Goal: Task Accomplishment & Management: Complete application form

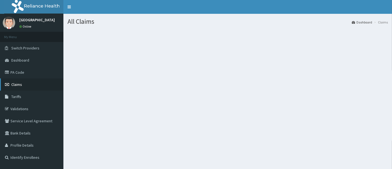
click at [20, 83] on span "Claims" at bounding box center [16, 84] width 11 height 5
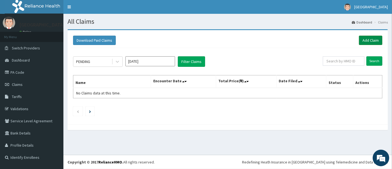
click at [364, 38] on link "Add Claim" at bounding box center [370, 40] width 23 height 9
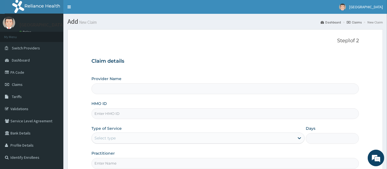
click at [137, 113] on input "HMO ID" at bounding box center [225, 113] width 268 height 11
type input "[GEOGRAPHIC_DATA]"
type input "TFE/11183/A"
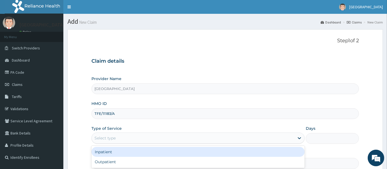
click at [106, 141] on div "Select type" at bounding box center [193, 137] width 203 height 9
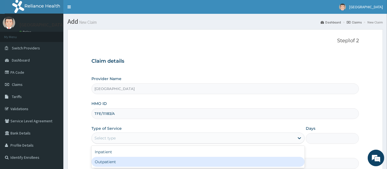
click at [101, 160] on div "Outpatient" at bounding box center [197, 162] width 213 height 10
type input "1"
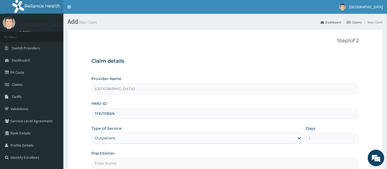
click at [84, 129] on form "Step 1 of 2 Claim details Provider Name Holyfill Hospital HMO ID TFE/11183/A Ty…" at bounding box center [225, 118] width 315 height 179
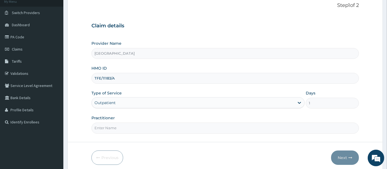
scroll to position [49, 0]
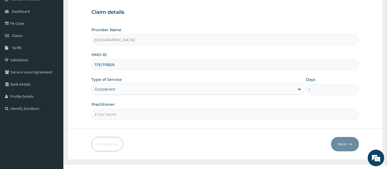
click at [129, 112] on input "Practitioner" at bounding box center [225, 114] width 268 height 11
type input "OMOLADE JOSEPH AYELAJE"
click at [339, 141] on button "Next" at bounding box center [345, 144] width 28 height 14
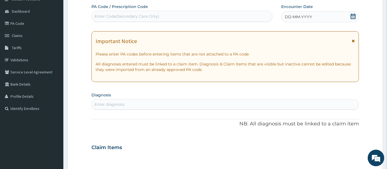
click at [353, 14] on icon at bounding box center [353, 17] width 5 height 6
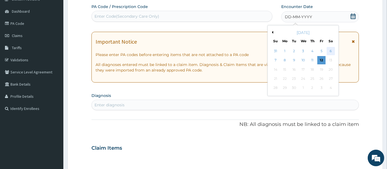
click at [331, 48] on div "6" at bounding box center [331, 51] width 8 height 8
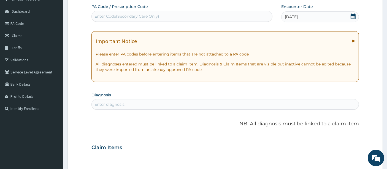
click at [151, 102] on div "Enter diagnosis" at bounding box center [225, 104] width 267 height 9
type input "PLASMO"
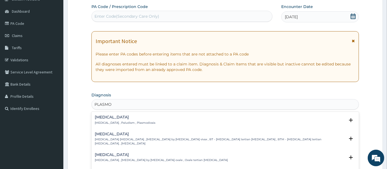
click at [107, 120] on div "Malaria Malaria , Paludism , Plasmodiosis" at bounding box center [125, 120] width 61 height 10
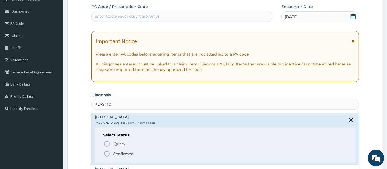
click at [108, 150] on icon "status option filled" at bounding box center [107, 153] width 7 height 7
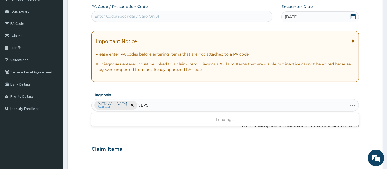
type input "SEPSI"
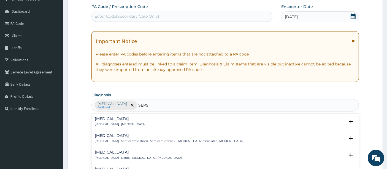
click at [105, 123] on p "Systemic infection , Sepsis" at bounding box center [120, 124] width 51 height 4
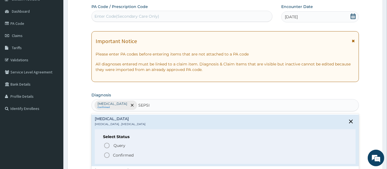
click at [106, 153] on icon "status option filled" at bounding box center [107, 155] width 7 height 7
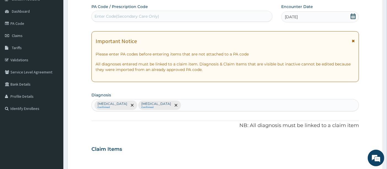
click at [120, 134] on div "PA Code / Prescription Code Enter Code(Secondary Care Only) Encounter Date 06-0…" at bounding box center [225, 147] width 268 height 287
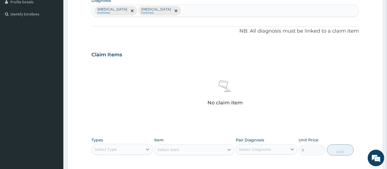
scroll to position [208, 0]
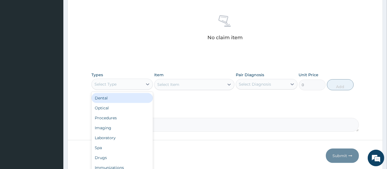
click at [107, 83] on div "Select Type" at bounding box center [106, 84] width 22 height 6
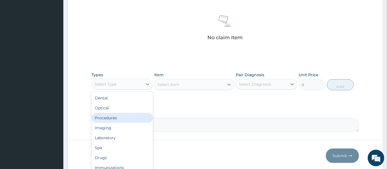
click at [106, 114] on div "Procedures" at bounding box center [121, 118] width 61 height 10
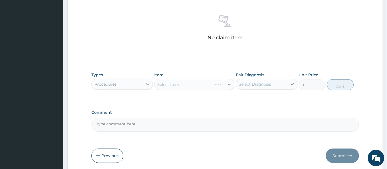
click at [164, 81] on div "Select Item" at bounding box center [194, 84] width 80 height 11
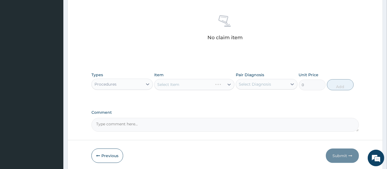
click at [164, 81] on div "Select Item" at bounding box center [194, 84] width 80 height 11
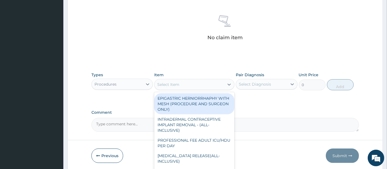
click at [164, 82] on div "Select Item" at bounding box center [168, 85] width 22 height 6
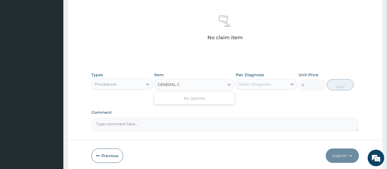
type input "GENERAL"
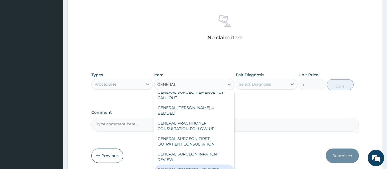
scroll to position [149, 0]
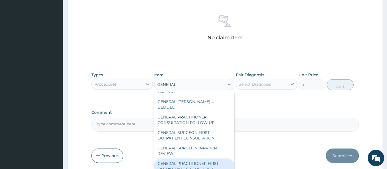
click at [170, 161] on div "GENERAL PRACTITIONER FIRST OUTPATIENT CONSULTATION" at bounding box center [194, 165] width 80 height 15
type input "5400"
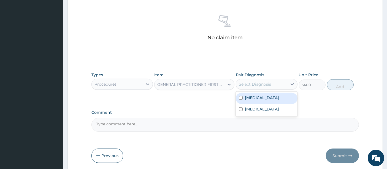
click at [249, 81] on div "Select Diagnosis" at bounding box center [255, 84] width 32 height 6
click at [247, 95] on label "Malaria" at bounding box center [262, 98] width 34 height 6
checkbox input "true"
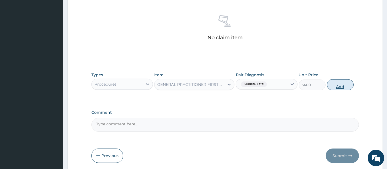
click at [339, 86] on button "Add" at bounding box center [340, 84] width 27 height 11
type input "0"
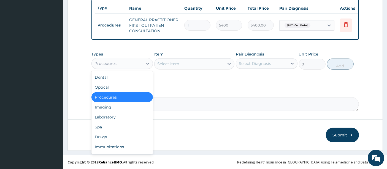
click at [122, 61] on div "Procedures" at bounding box center [117, 63] width 51 height 9
click at [112, 116] on div "Laboratory" at bounding box center [121, 117] width 61 height 10
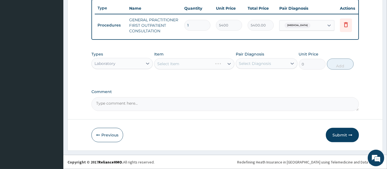
click at [175, 66] on div "Select Item" at bounding box center [194, 63] width 80 height 11
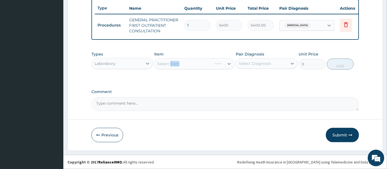
click at [175, 66] on div "Select Item" at bounding box center [194, 63] width 80 height 11
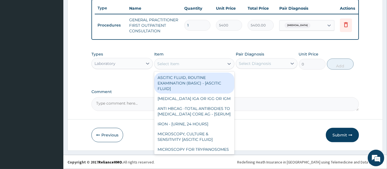
click at [175, 66] on div "Select Item" at bounding box center [168, 64] width 22 height 6
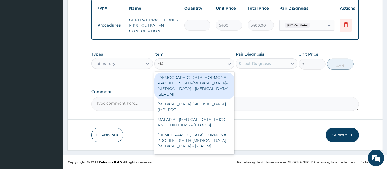
type input "MALA"
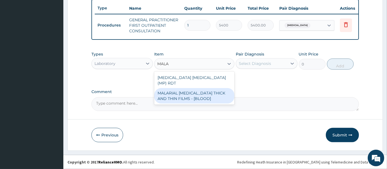
click at [174, 88] on div "MALARIAL PARASITE THICK AND THIN FILMS - [BLOOD]" at bounding box center [194, 95] width 80 height 15
type input "3150"
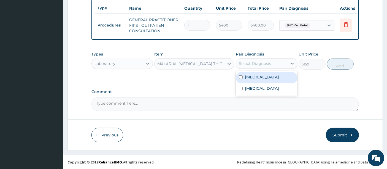
click at [259, 66] on div "Select Diagnosis" at bounding box center [255, 64] width 32 height 6
click at [247, 75] on label "Malaria" at bounding box center [262, 77] width 34 height 6
checkbox input "true"
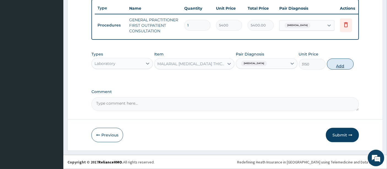
click at [336, 66] on button "Add" at bounding box center [340, 63] width 27 height 11
type input "0"
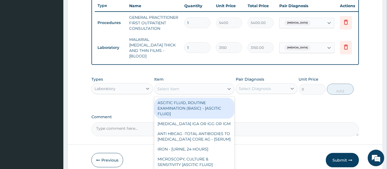
click at [171, 86] on div "Select Item" at bounding box center [168, 89] width 22 height 6
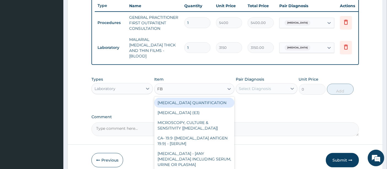
type input "FBC"
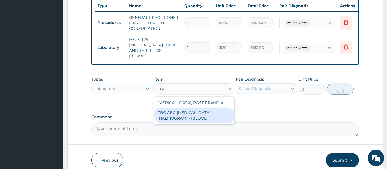
click at [165, 109] on div "FBC CBC-COMPLETE BLOOD COUNT (HAEMOGRAM) - [BLOOD]" at bounding box center [194, 114] width 80 height 15
type input "7200"
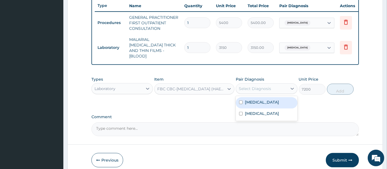
click at [243, 86] on div "Select Diagnosis" at bounding box center [255, 89] width 32 height 6
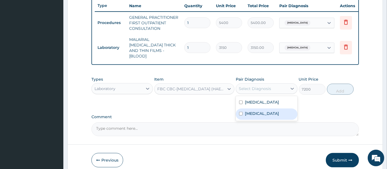
click at [246, 110] on label "Sepsis" at bounding box center [262, 113] width 34 height 6
checkbox input "true"
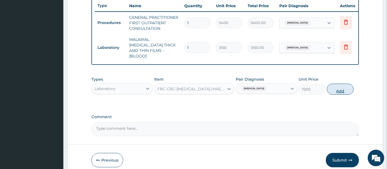
click at [342, 86] on button "Add" at bounding box center [340, 88] width 27 height 11
type input "0"
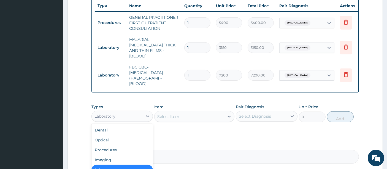
click at [121, 112] on div "Laboratory" at bounding box center [117, 116] width 51 height 9
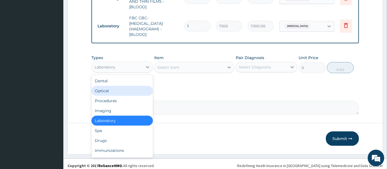
scroll to position [258, 0]
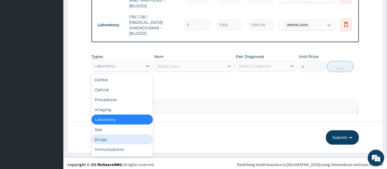
click at [133, 141] on div "Drugs" at bounding box center [121, 139] width 61 height 10
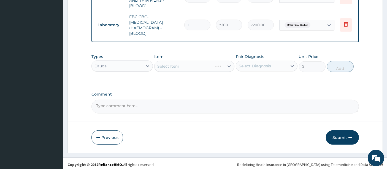
click at [182, 61] on div "Select Item" at bounding box center [194, 66] width 80 height 11
click at [180, 63] on div "Select Item" at bounding box center [194, 66] width 80 height 11
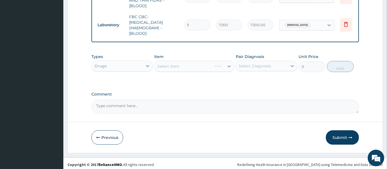
click at [180, 63] on div "Select Item" at bounding box center [194, 66] width 80 height 11
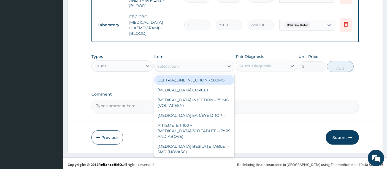
click at [180, 63] on div "Select Item" at bounding box center [190, 66] width 70 height 9
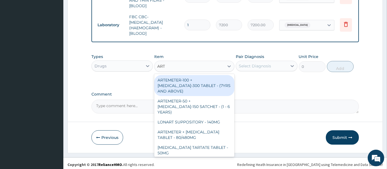
type input "ARTE"
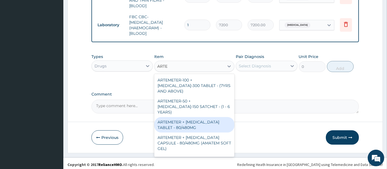
click at [187, 117] on div "ARTEMETER + LUMEFANTRINE TABLET - 80/480MG" at bounding box center [194, 124] width 80 height 15
type input "494"
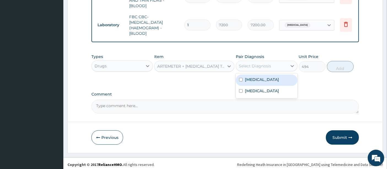
click at [256, 66] on div "Select Diagnosis" at bounding box center [255, 66] width 32 height 6
click at [249, 77] on label "Malaria" at bounding box center [262, 80] width 34 height 6
checkbox input "true"
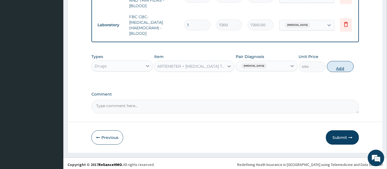
click at [336, 67] on button "Add" at bounding box center [340, 66] width 27 height 11
type input "0"
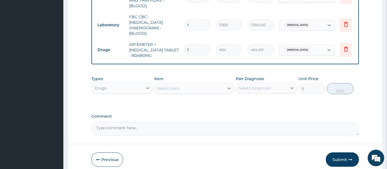
type input "0.00"
type input "6"
type input "2964.00"
type input "6"
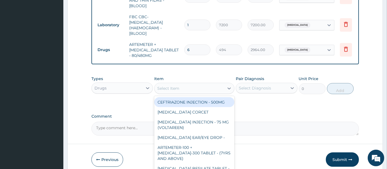
click at [193, 84] on div "Select Item" at bounding box center [190, 88] width 70 height 9
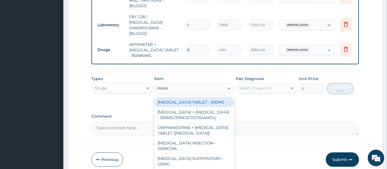
type input "PARAC"
click at [184, 97] on div "PARACETAMOL TABLET - 500MG" at bounding box center [194, 102] width 80 height 10
type input "45.599999999999994"
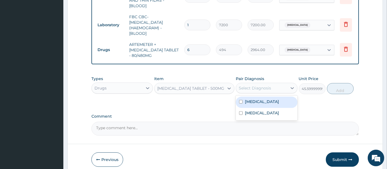
click at [248, 87] on div "Select Diagnosis" at bounding box center [255, 88] width 32 height 6
click at [246, 99] on label "Malaria" at bounding box center [262, 102] width 34 height 6
checkbox input "true"
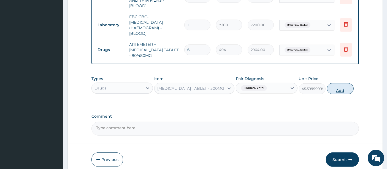
click at [338, 88] on button "Add" at bounding box center [340, 88] width 27 height 11
type input "0"
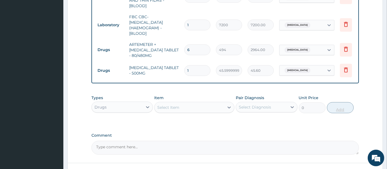
type input "18"
type input "820.80"
type input "18"
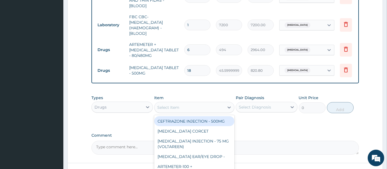
click at [158, 103] on div "Select Item" at bounding box center [190, 107] width 70 height 9
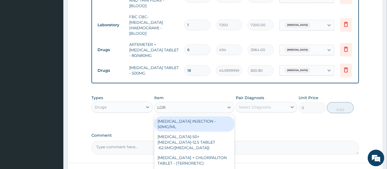
type input "LORA"
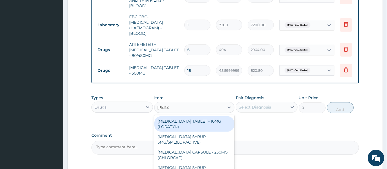
click at [162, 123] on div "LORATADINE TABLET - 10MG (LORATYN)" at bounding box center [194, 123] width 80 height 15
type input "133"
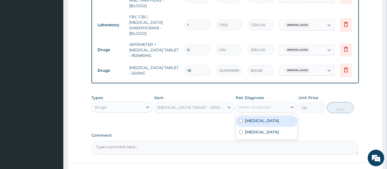
click at [248, 105] on div "Select Diagnosis" at bounding box center [255, 107] width 32 height 6
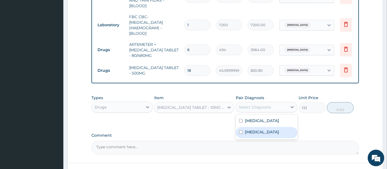
click at [249, 127] on div "Sepsis" at bounding box center [266, 132] width 61 height 11
checkbox input "true"
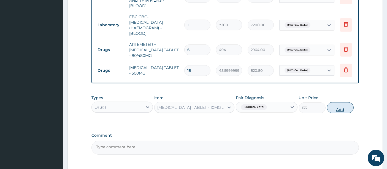
click at [340, 103] on button "Add" at bounding box center [340, 107] width 27 height 11
type input "0"
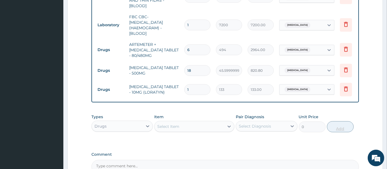
type input "10"
type input "1330.00"
type input "10"
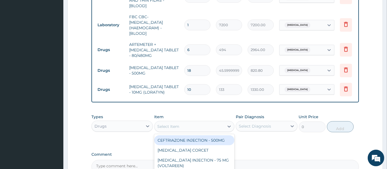
click at [199, 124] on div "Select Item" at bounding box center [190, 126] width 70 height 9
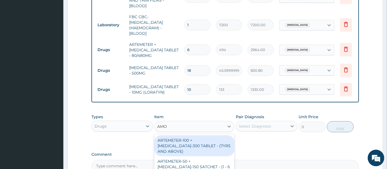
type input "AMOX"
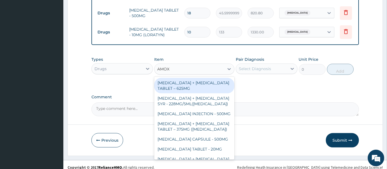
scroll to position [319, 0]
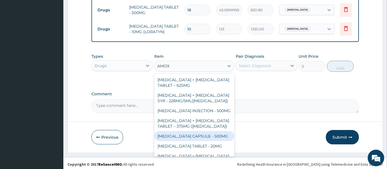
click at [206, 132] on div "AMOXICILLIN CAPSULE - 500MG" at bounding box center [194, 136] width 80 height 10
type input "152"
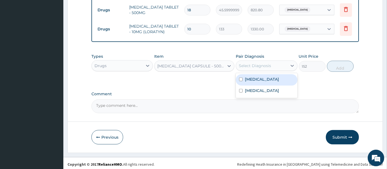
click at [251, 63] on div "Select Diagnosis" at bounding box center [255, 66] width 32 height 6
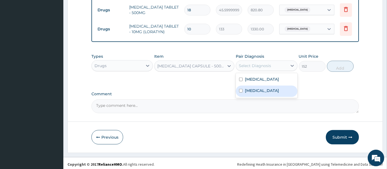
click at [247, 88] on label "Sepsis" at bounding box center [262, 91] width 34 height 6
checkbox input "true"
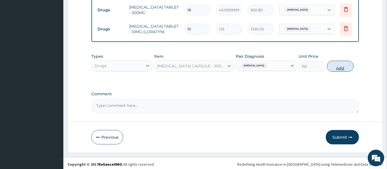
click at [334, 66] on button "Add" at bounding box center [340, 66] width 27 height 11
type input "0"
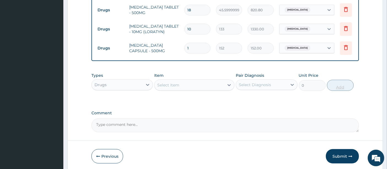
type input "10"
type input "1520.00"
type input "10"
click at [201, 80] on div "Select Item" at bounding box center [190, 84] width 70 height 9
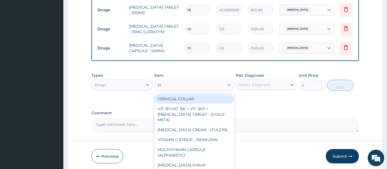
type input "VIT"
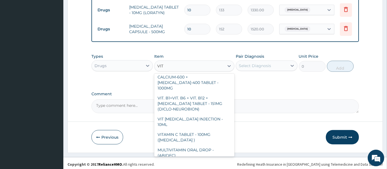
scroll to position [269, 0]
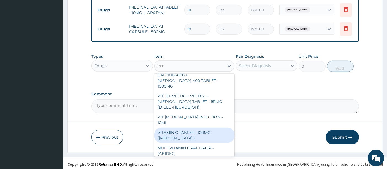
click at [192, 130] on div "VITAMIN C TABLET - 100MG (ASCORBIC ACID )" at bounding box center [194, 134] width 80 height 15
type input "22.799999999999997"
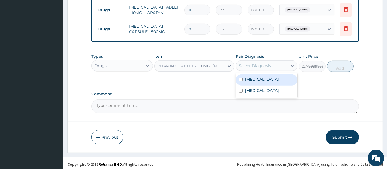
click at [256, 63] on div "Select Diagnosis" at bounding box center [255, 66] width 32 height 6
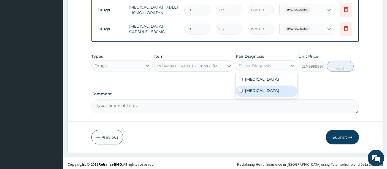
click at [245, 88] on label "Sepsis" at bounding box center [262, 91] width 34 height 6
checkbox input "true"
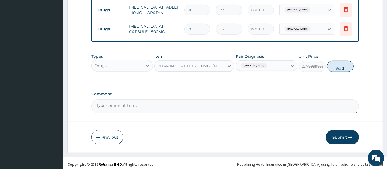
click at [336, 66] on button "Add" at bounding box center [340, 66] width 27 height 11
type input "0"
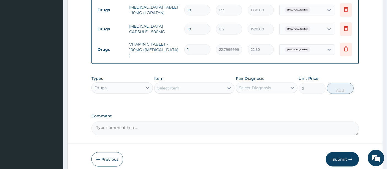
type input "10"
type input "228.00"
type input "10"
click at [339, 156] on button "Submit" at bounding box center [342, 159] width 33 height 14
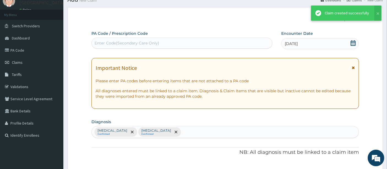
scroll to position [338, 0]
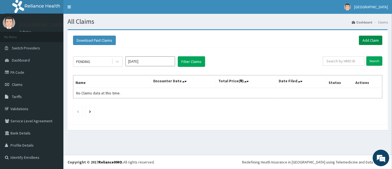
click at [366, 41] on link "Add Claim" at bounding box center [370, 40] width 23 height 9
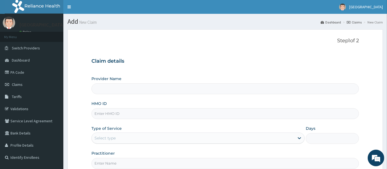
type input "[GEOGRAPHIC_DATA]"
click at [139, 111] on input "HMO ID" at bounding box center [225, 113] width 268 height 11
type input "lcl/10084/a"
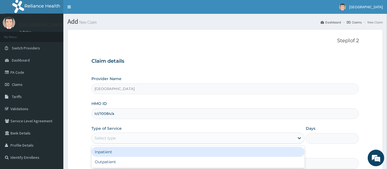
click at [109, 137] on div "Select type" at bounding box center [105, 138] width 21 height 6
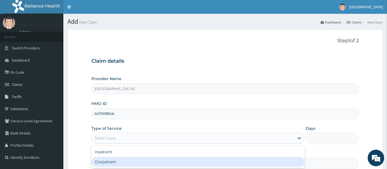
click at [100, 161] on div "Outpatient" at bounding box center [197, 162] width 213 height 10
type input "1"
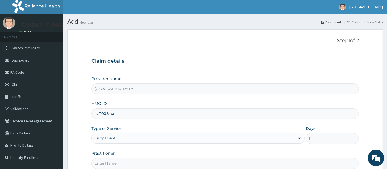
click at [77, 102] on form "Step 1 of 2 Claim details Provider Name Holyfill Hospital HMO ID lcl/10084/a Ty…" at bounding box center [225, 118] width 315 height 179
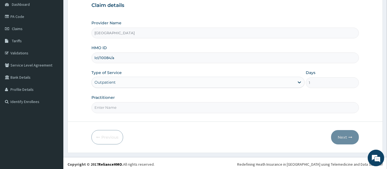
scroll to position [56, 0]
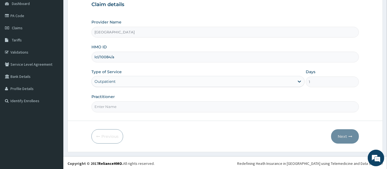
click at [126, 103] on input "Practitioner" at bounding box center [225, 106] width 268 height 11
type input "OMOLADE JOSEPH AYELAJE"
click at [342, 134] on button "Next" at bounding box center [345, 136] width 28 height 14
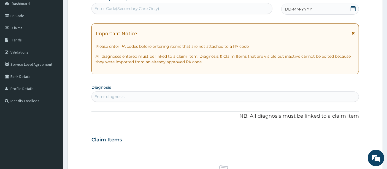
click at [355, 8] on icon at bounding box center [353, 9] width 5 height 6
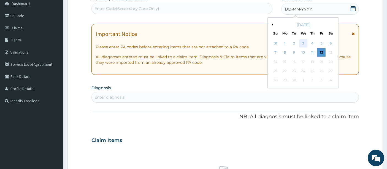
click at [304, 41] on div "3" at bounding box center [303, 43] width 8 height 8
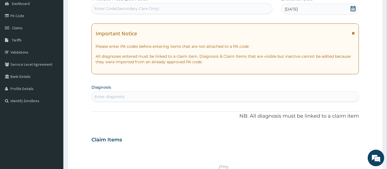
click at [186, 95] on div "Enter diagnosis" at bounding box center [225, 96] width 267 height 9
type input "PLASMO"
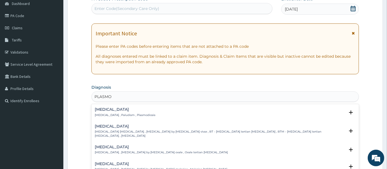
click at [115, 110] on h4 "[MEDICAL_DATA]" at bounding box center [125, 109] width 61 height 4
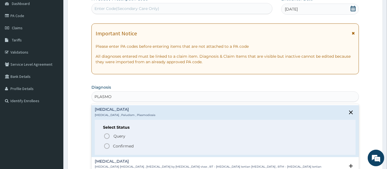
click at [109, 144] on circle "status option filled" at bounding box center [106, 145] width 5 height 5
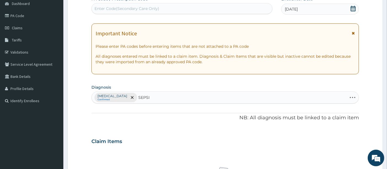
type input "SEPSIS"
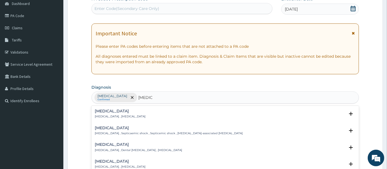
click at [104, 114] on p "[MEDICAL_DATA] , [MEDICAL_DATA]" at bounding box center [120, 116] width 51 height 4
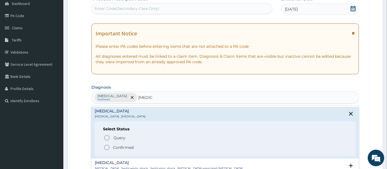
click at [107, 146] on icon "status option filled" at bounding box center [107, 147] width 7 height 7
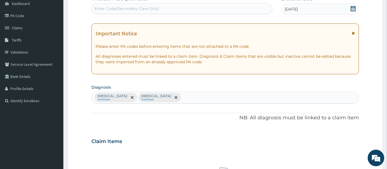
click at [93, 121] on div "PA Code / Prescription Code Enter Code(Secondary Care Only) Encounter Date 03-0…" at bounding box center [225, 139] width 268 height 287
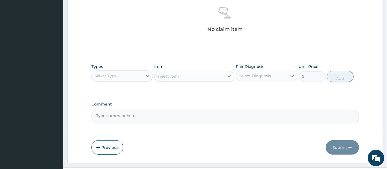
scroll to position [228, 0]
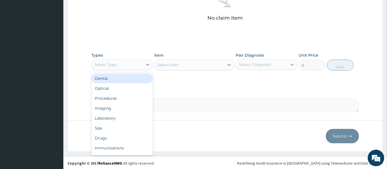
click at [119, 59] on div "Select Type" at bounding box center [121, 64] width 61 height 11
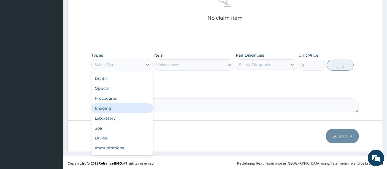
click at [110, 103] on div "Imaging" at bounding box center [121, 108] width 61 height 10
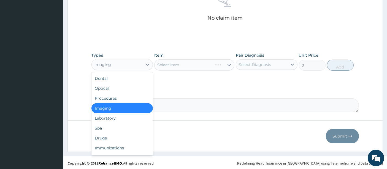
click at [111, 61] on div "Imaging" at bounding box center [117, 64] width 51 height 9
click at [108, 93] on div "Procedures" at bounding box center [121, 98] width 61 height 10
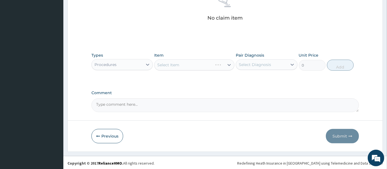
click at [164, 62] on div "Select Item" at bounding box center [194, 64] width 80 height 11
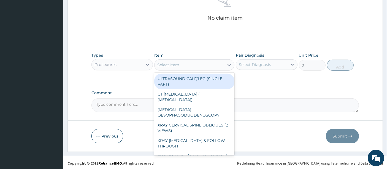
click at [171, 62] on div "Select Item" at bounding box center [168, 65] width 22 height 6
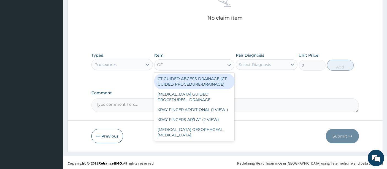
type input "G"
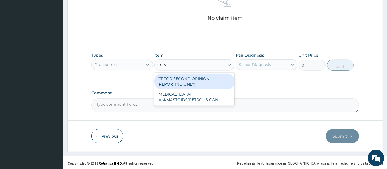
type input "CONS"
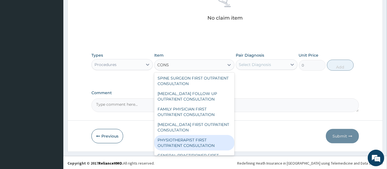
scroll to position [789, 0]
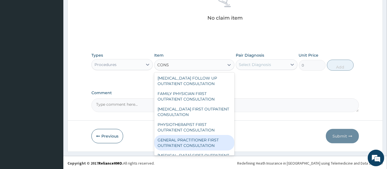
click at [163, 137] on div "GENERAL PRACTITIONER FIRST OUTPATIENT CONSULTATION" at bounding box center [194, 142] width 80 height 15
type input "5400"
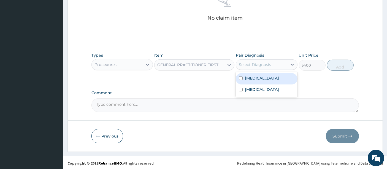
click at [248, 60] on div "Select Diagnosis" at bounding box center [261, 64] width 51 height 9
click at [246, 75] on label "Malaria" at bounding box center [262, 78] width 34 height 6
checkbox input "true"
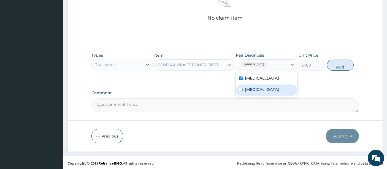
click at [246, 84] on div "Sepsis" at bounding box center [266, 89] width 61 height 11
checkbox input "true"
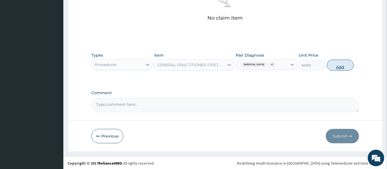
click at [342, 67] on button "Add" at bounding box center [340, 65] width 27 height 11
type input "0"
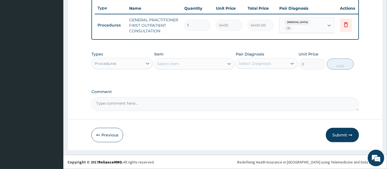
scroll to position [209, 0]
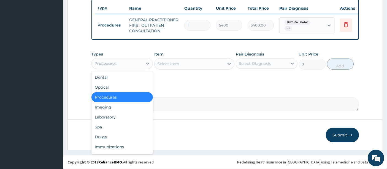
click at [104, 65] on div "Procedures" at bounding box center [106, 64] width 22 height 6
click at [101, 119] on div "Laboratory" at bounding box center [121, 117] width 61 height 10
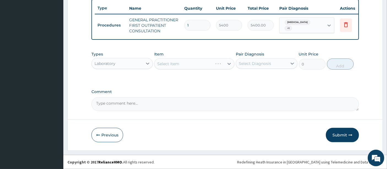
click at [179, 61] on div "Select Item" at bounding box center [194, 63] width 80 height 11
click at [174, 66] on div "Select Item" at bounding box center [194, 63] width 80 height 11
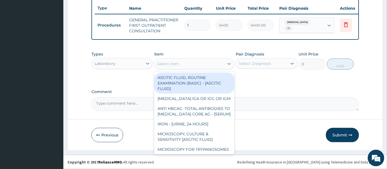
click at [174, 66] on div "Select Item" at bounding box center [168, 64] width 22 height 6
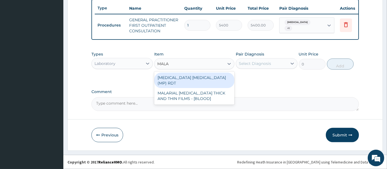
type input "MALAR"
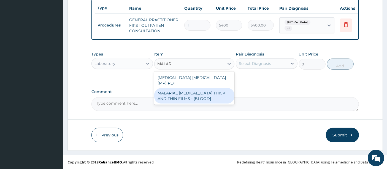
click at [165, 93] on div "MALARIAL PARASITE THICK AND THIN FILMS - [BLOOD]" at bounding box center [194, 95] width 80 height 15
type input "3150"
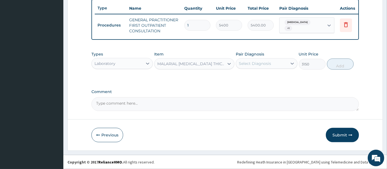
click at [247, 59] on div "Select Diagnosis" at bounding box center [261, 63] width 51 height 9
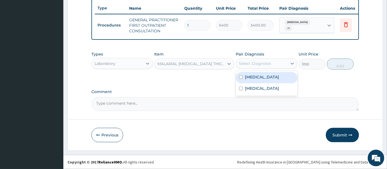
click at [247, 75] on label "Malaria" at bounding box center [262, 77] width 34 height 6
checkbox input "true"
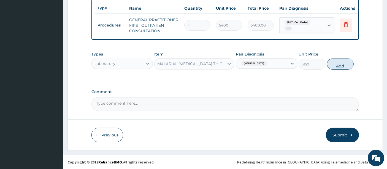
click at [340, 64] on button "Add" at bounding box center [340, 63] width 27 height 11
type input "0"
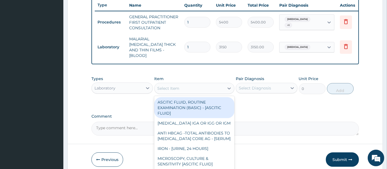
click at [192, 88] on div "Select Item" at bounding box center [190, 88] width 70 height 9
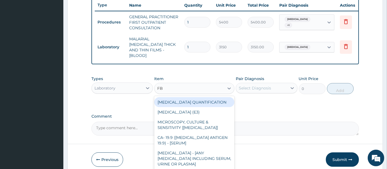
type input "FBC"
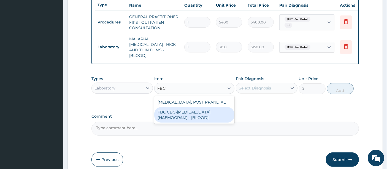
click at [188, 114] on div "FBC CBC-COMPLETE BLOOD COUNT (HAEMOGRAM) - [BLOOD]" at bounding box center [194, 114] width 80 height 15
type input "7200"
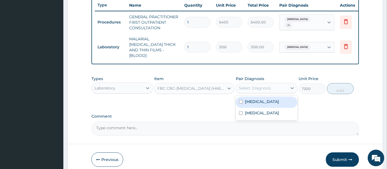
click at [262, 86] on div "Select Diagnosis" at bounding box center [255, 88] width 32 height 6
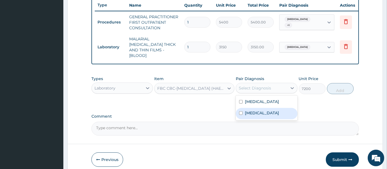
click at [246, 111] on label "Sepsis" at bounding box center [262, 113] width 34 height 6
checkbox input "true"
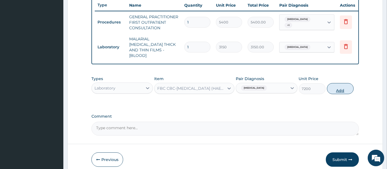
click at [338, 86] on button "Add" at bounding box center [340, 88] width 27 height 11
type input "0"
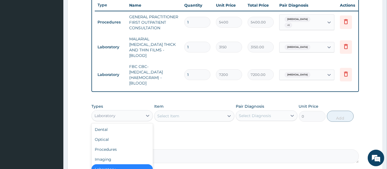
click at [134, 113] on div "Laboratory" at bounding box center [117, 115] width 51 height 9
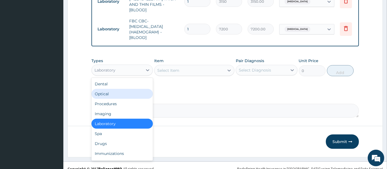
scroll to position [258, 0]
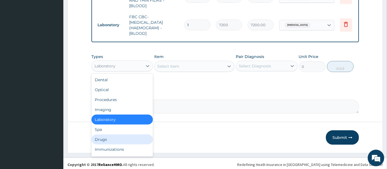
click at [107, 139] on div "Drugs" at bounding box center [121, 139] width 61 height 10
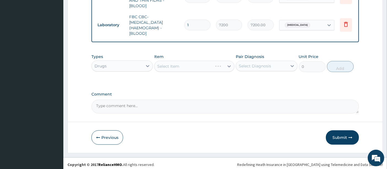
click at [171, 63] on div "Select Item" at bounding box center [194, 66] width 80 height 11
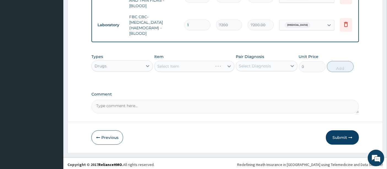
click at [171, 63] on div "Select Item" at bounding box center [194, 66] width 80 height 11
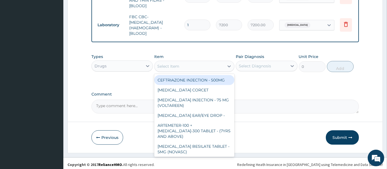
click at [171, 63] on div "Select Item" at bounding box center [168, 66] width 22 height 6
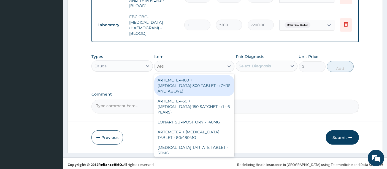
type input "ARTE"
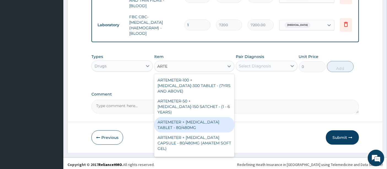
click at [179, 117] on div "ARTEMETER + LUMEFANTRINE TABLET - 80/480MG" at bounding box center [194, 124] width 80 height 15
type input "494"
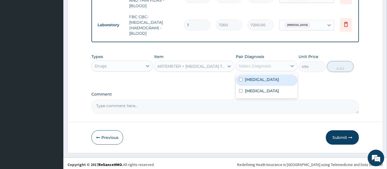
click at [258, 63] on div "Select Diagnosis" at bounding box center [255, 66] width 32 height 6
click at [248, 80] on div "Malaria" at bounding box center [266, 79] width 61 height 11
checkbox input "true"
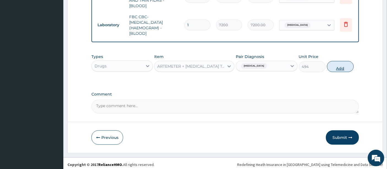
click at [338, 67] on button "Add" at bounding box center [340, 66] width 27 height 11
type input "0"
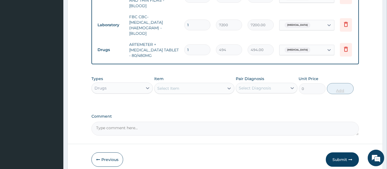
type input "0.00"
type input "6"
type input "2964.00"
type input "6"
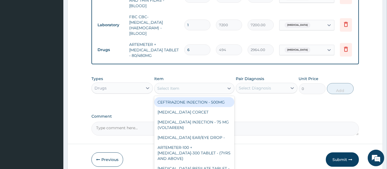
click at [176, 85] on div "Select Item" at bounding box center [168, 88] width 22 height 6
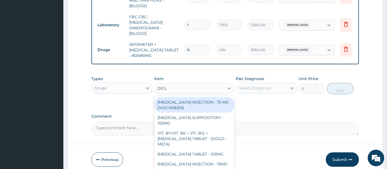
type input "DICLO"
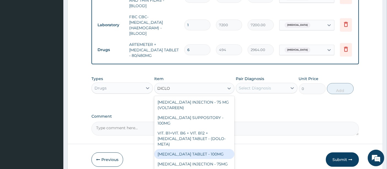
click at [214, 153] on div "DICLOFENAC TABLET - 100MG" at bounding box center [194, 154] width 80 height 10
type input "152"
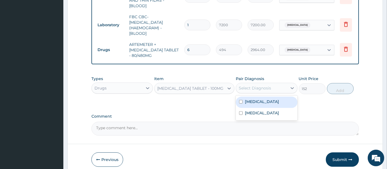
click at [257, 85] on div "Select Diagnosis" at bounding box center [255, 88] width 32 height 6
click at [250, 96] on div "Malaria" at bounding box center [266, 101] width 61 height 11
checkbox input "true"
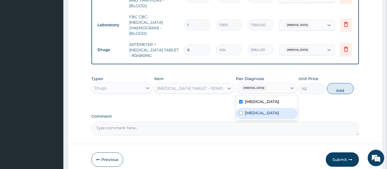
click at [250, 108] on div "Sepsis" at bounding box center [266, 113] width 61 height 11
checkbox input "true"
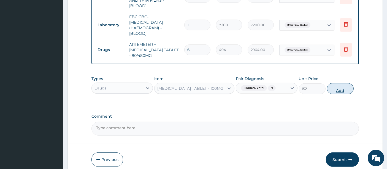
click at [335, 90] on button "Add" at bounding box center [340, 88] width 27 height 11
type input "0"
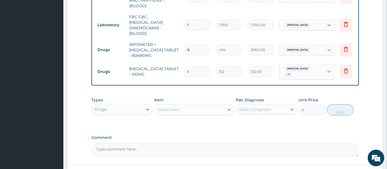
type input "10"
type input "1520.00"
type input "10"
click at [182, 106] on div "Select Item" at bounding box center [190, 109] width 70 height 9
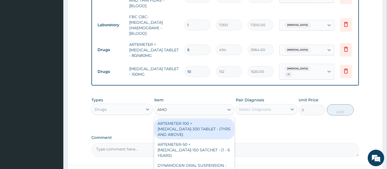
type input "AMOX"
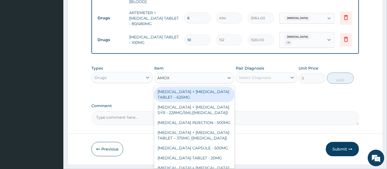
scroll to position [299, 0]
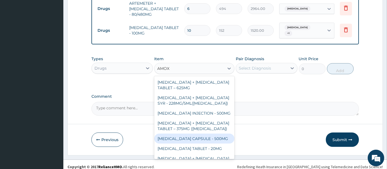
click at [209, 133] on div "AMOXICILLIN CAPSULE - 500MG" at bounding box center [194, 138] width 80 height 10
type input "152"
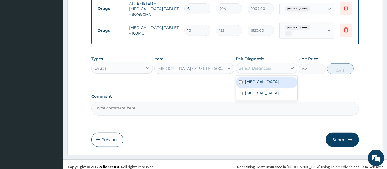
click at [246, 64] on div "Select Diagnosis" at bounding box center [261, 68] width 51 height 9
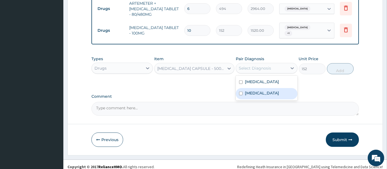
click at [249, 90] on label "Sepsis" at bounding box center [262, 93] width 34 height 6
checkbox input "true"
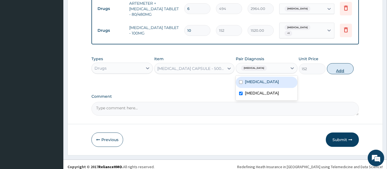
click at [336, 65] on button "Add" at bounding box center [340, 68] width 27 height 11
type input "0"
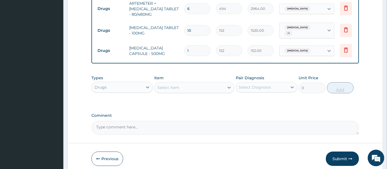
type input "10"
type input "1520.00"
type input "10"
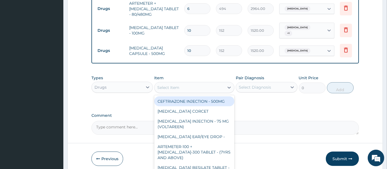
click at [180, 83] on div "Select Item" at bounding box center [190, 87] width 70 height 9
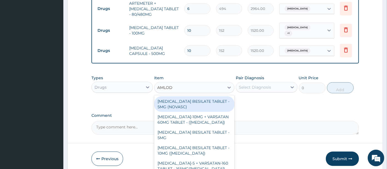
type input "AMLODI"
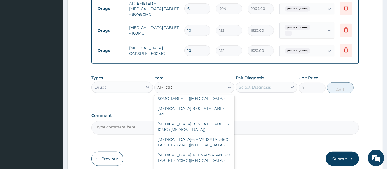
scroll to position [0, 0]
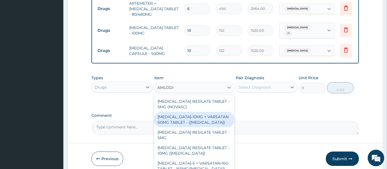
click at [190, 114] on div "AMLODIPINE-10MG + VARSATAN 60MG TABLET - (EXFORGE)" at bounding box center [194, 119] width 80 height 15
type input "1672"
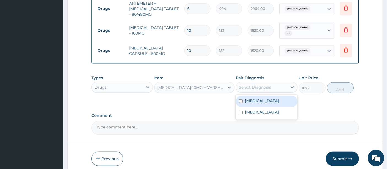
click at [245, 84] on div "Select Diagnosis" at bounding box center [255, 87] width 32 height 6
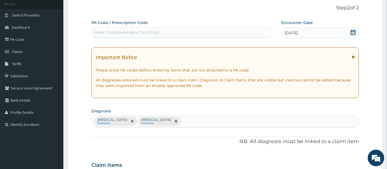
scroll to position [34, 0]
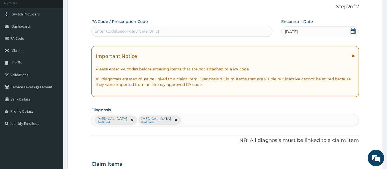
click at [161, 117] on div "Malaria Confirmed Sepsis Confirmed" at bounding box center [225, 120] width 267 height 12
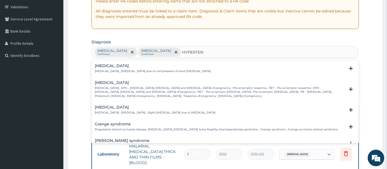
scroll to position [107, 0]
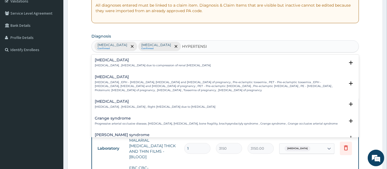
type input "HYPERTENSI"
type input "HYPERTENSIV"
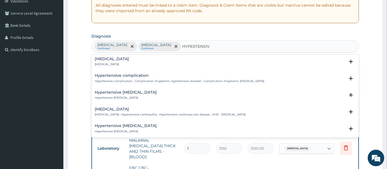
scroll to position [90, 0]
click at [108, 107] on h4 "Hypertensive heart disease" at bounding box center [170, 108] width 151 height 4
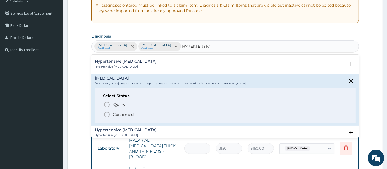
scroll to position [139, 0]
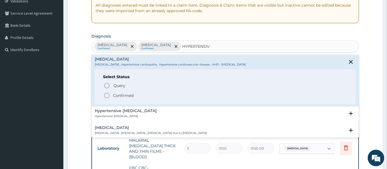
click at [107, 95] on icon "status option filled" at bounding box center [107, 95] width 7 height 7
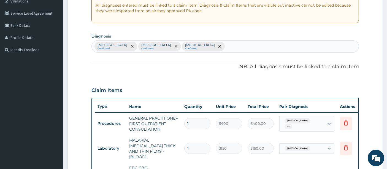
click at [146, 74] on div "PA Code / Prescription Code Enter Code(Secondary Care Only) Encounter Date 03-0…" at bounding box center [225, 135] width 268 height 381
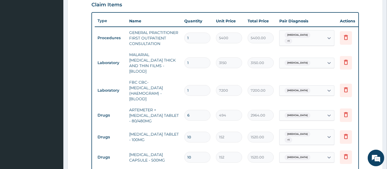
scroll to position [267, 0]
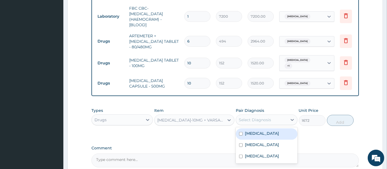
click at [266, 118] on div "Select Diagnosis" at bounding box center [255, 120] width 32 height 6
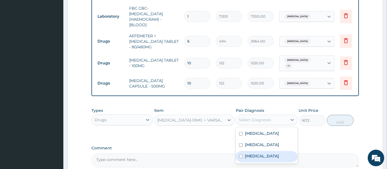
click at [245, 153] on label "Hypertensive heart disease" at bounding box center [262, 156] width 34 height 6
checkbox input "true"
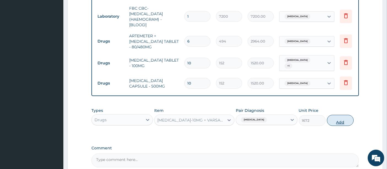
click at [339, 116] on button "Add" at bounding box center [340, 120] width 27 height 11
type input "0"
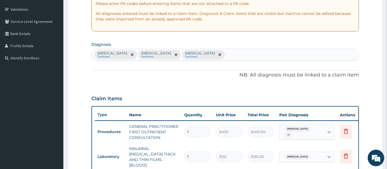
scroll to position [71, 0]
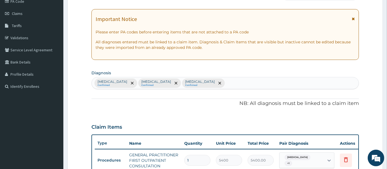
click at [230, 82] on div "Malaria Confirmed Sepsis Confirmed Hypertensive heart disease Confirmed" at bounding box center [225, 83] width 267 height 12
type input "APPETIT"
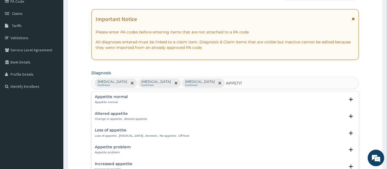
click at [111, 131] on h4 "Loss of appetite" at bounding box center [142, 130] width 95 height 4
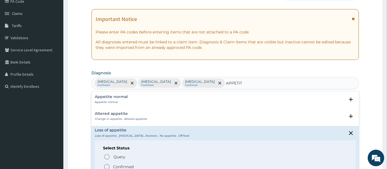
click at [107, 164] on circle "status option filled" at bounding box center [106, 166] width 5 height 5
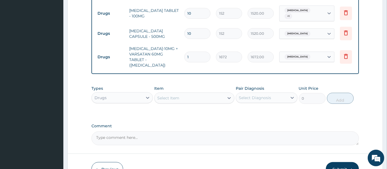
scroll to position [328, 0]
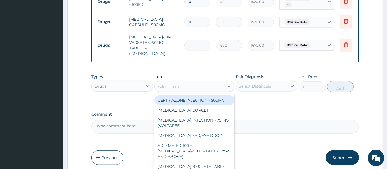
click at [164, 83] on div "Select Item" at bounding box center [168, 86] width 22 height 6
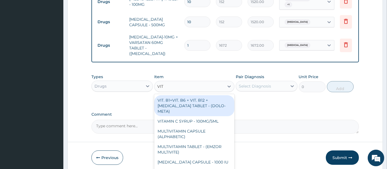
type input "VIT B"
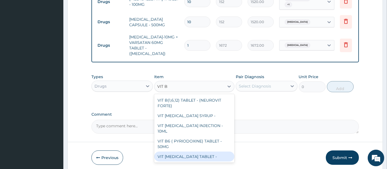
click at [185, 151] on div "VIT B- COMPLEX TABLET -" at bounding box center [194, 156] width 80 height 10
type input "22.799999999999997"
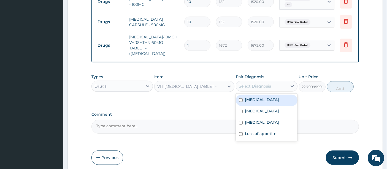
click at [246, 83] on div "Select Diagnosis" at bounding box center [255, 86] width 32 height 6
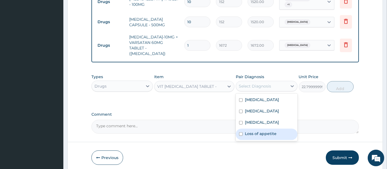
click at [246, 131] on label "Loss of appetite" at bounding box center [261, 134] width 32 height 6
checkbox input "true"
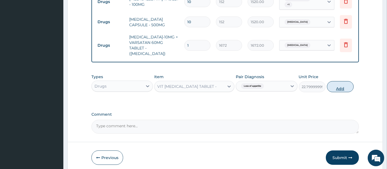
click at [333, 81] on button "Add" at bounding box center [340, 86] width 27 height 11
type input "0"
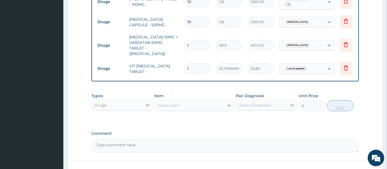
type input "10"
type input "228.00"
type input "10"
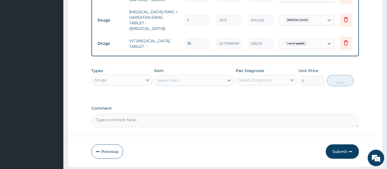
scroll to position [360, 0]
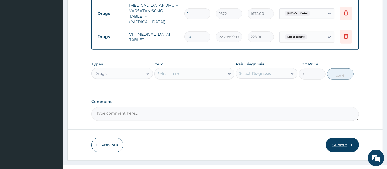
click at [337, 137] on button "Submit" at bounding box center [342, 144] width 33 height 14
